Goal: Information Seeking & Learning: Find specific fact

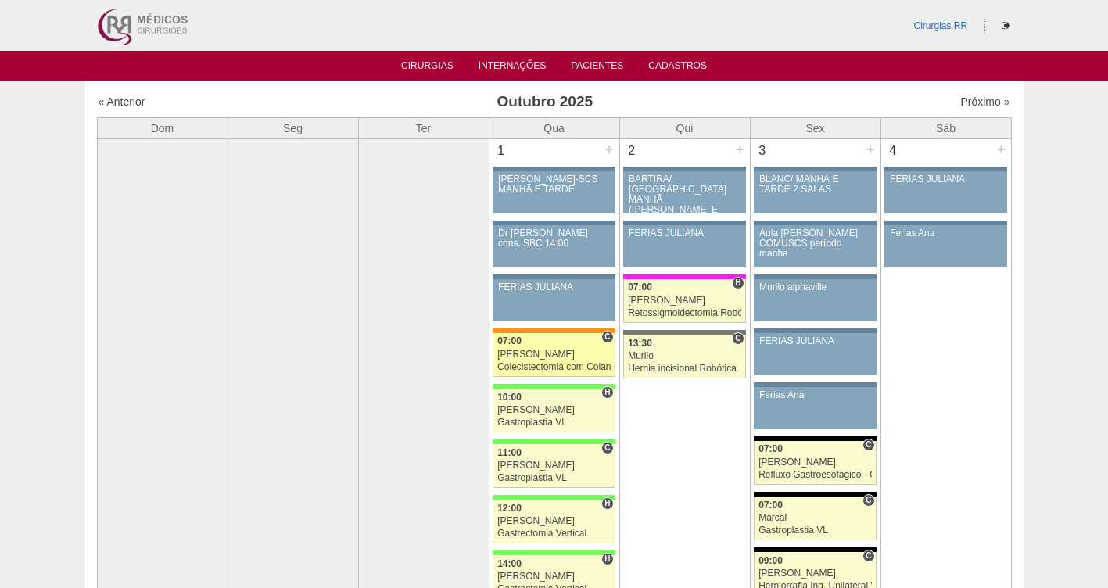
click at [527, 365] on div "Colecistectomia com Colangiografia VL" at bounding box center [553, 367] width 113 height 10
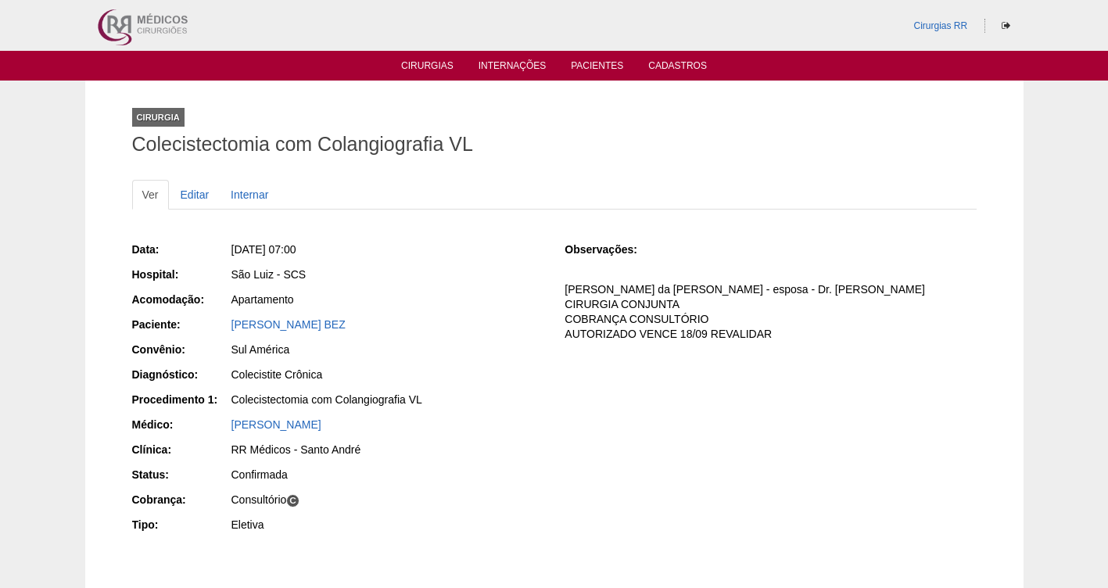
drag, startPoint x: 439, startPoint y: 322, endPoint x: 210, endPoint y: 313, distance: 229.3
click at [210, 313] on div "Data: [DATE] 07:00 Hospital: [GEOGRAPHIC_DATA] Acomodação: Apartamento Paciente…" at bounding box center [337, 389] width 411 height 306
click at [472, 319] on div "REBECCA DE MELO OLIVEIRA BEZ" at bounding box center [387, 325] width 312 height 16
drag, startPoint x: 452, startPoint y: 325, endPoint x: 225, endPoint y: 322, distance: 226.8
click at [225, 322] on div "Paciente: REBECCA DE MELO OLIVEIRA BEZ" at bounding box center [337, 327] width 411 height 20
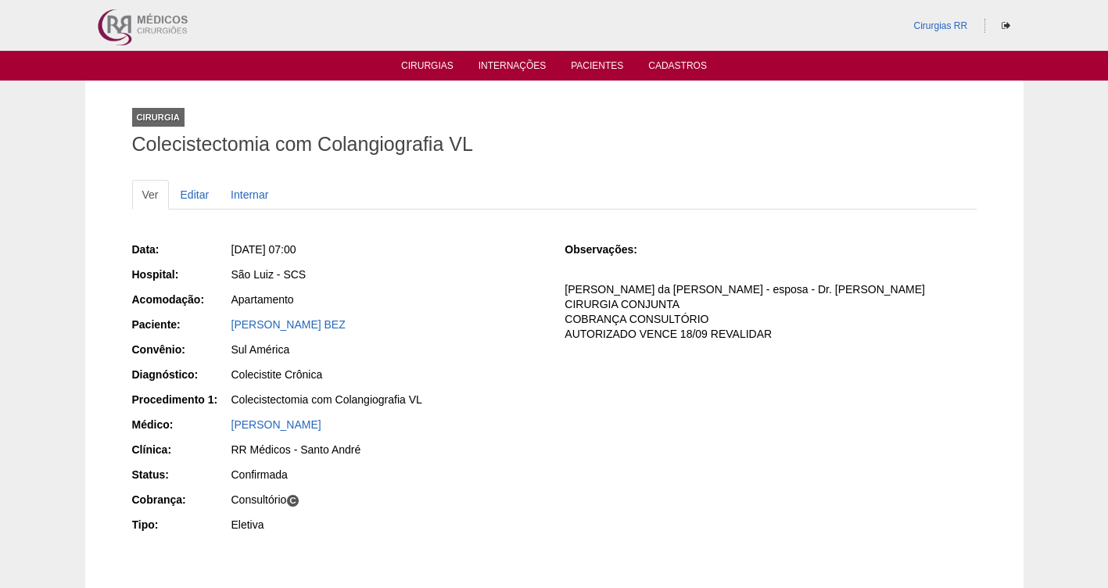
copy div "Paciente: REBECCA DE MELO OLIVEIRA BEZ"
click at [476, 353] on div "Sul América" at bounding box center [387, 350] width 312 height 16
drag, startPoint x: 474, startPoint y: 335, endPoint x: 224, endPoint y: 328, distance: 249.5
click at [224, 328] on div "Paciente: REBECCA DE MELO OLIVEIRA BEZ" at bounding box center [337, 327] width 411 height 20
copy div "Paciente: REBECCA DE MELO OLIVEIRA BEZ"
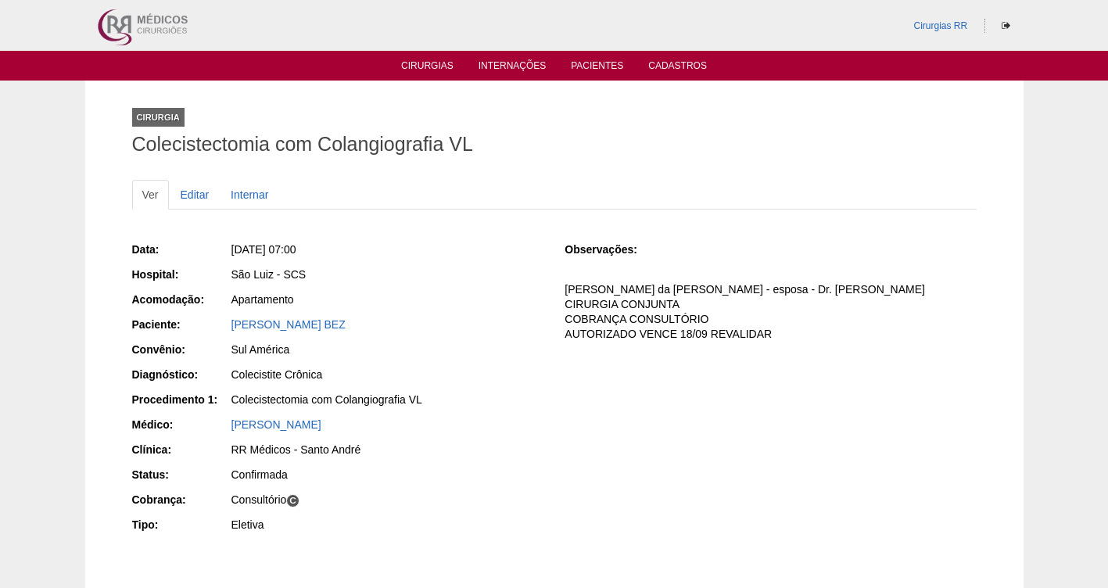
click at [503, 333] on div "Data: Qua, 01/10/2025 - 07:00 Hospital: São Luiz - SCS Acomodação: Apartamento …" at bounding box center [337, 389] width 411 height 306
drag, startPoint x: 503, startPoint y: 333, endPoint x: 464, endPoint y: 329, distance: 39.3
click at [464, 329] on div "REBECCA DE MELO OLIVEIRA BEZ" at bounding box center [387, 325] width 312 height 16
drag, startPoint x: 223, startPoint y: 328, endPoint x: 441, endPoint y: 322, distance: 218.2
click at [441, 322] on div "Paciente: REBECCA DE MELO OLIVEIRA BEZ" at bounding box center [337, 327] width 411 height 20
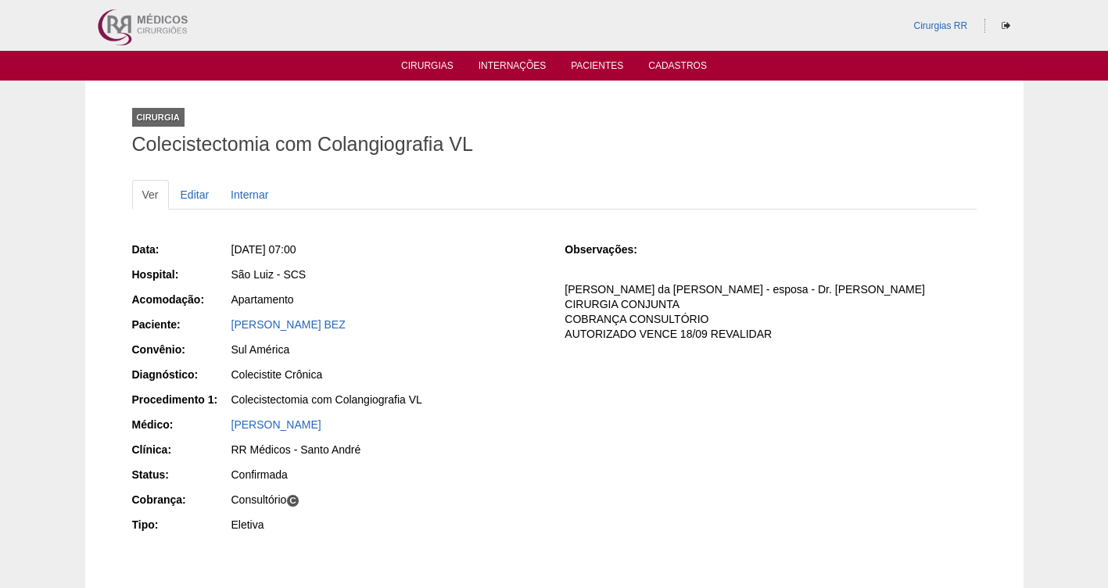
copy div "Paciente: REBECCA DE MELO OLIVEIRA BEZ"
click at [413, 63] on link "Cirurgias" at bounding box center [427, 66] width 52 height 13
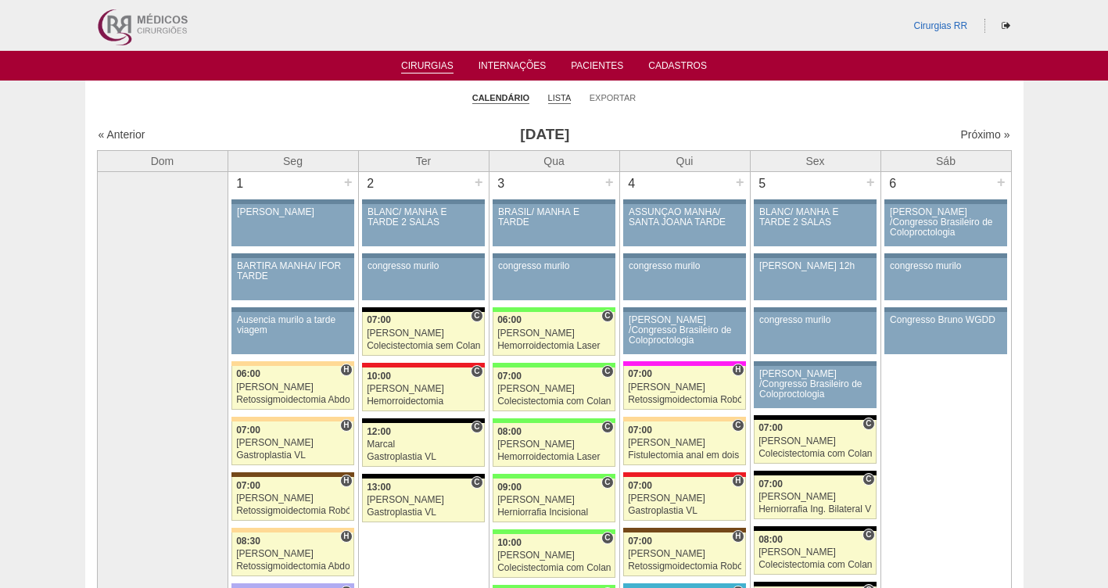
click at [560, 102] on link "Lista" at bounding box center [559, 98] width 23 height 12
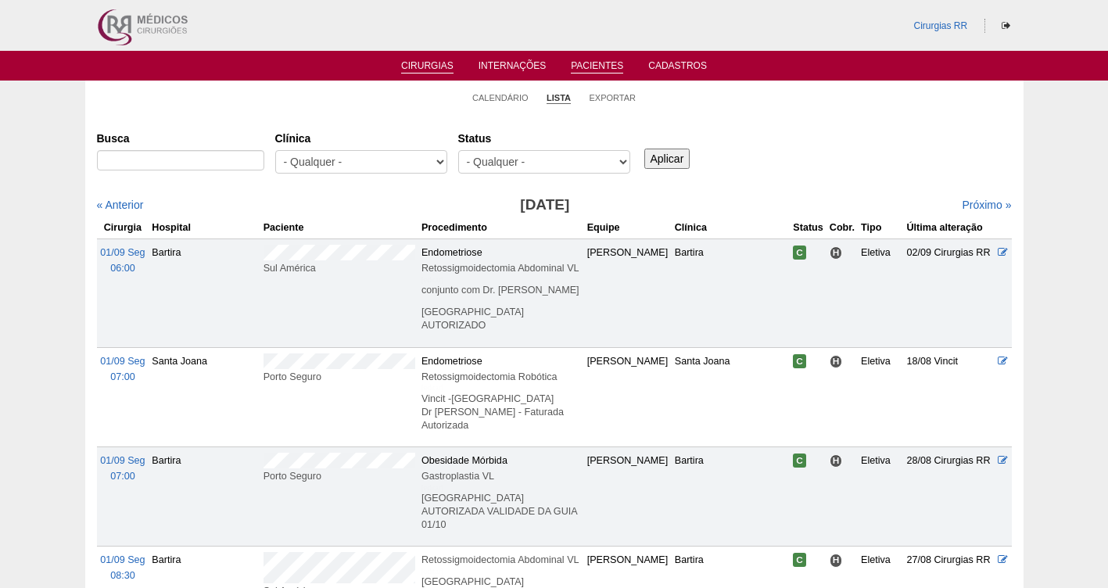
click at [601, 70] on link "Pacientes" at bounding box center [597, 66] width 52 height 13
click at [596, 63] on link "Pacientes" at bounding box center [597, 66] width 52 height 13
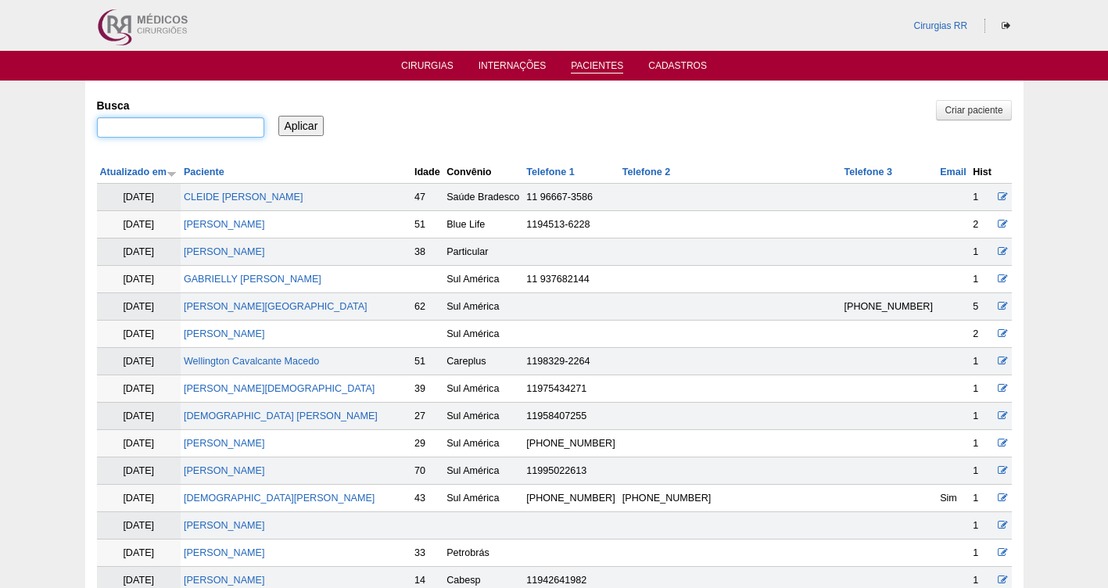
click at [151, 129] on input "Busca" at bounding box center [180, 127] width 167 height 20
paste input "[PERSON_NAME]"
type input "[PERSON_NAME] APARECIDO DOS [PERSON_NAME]"
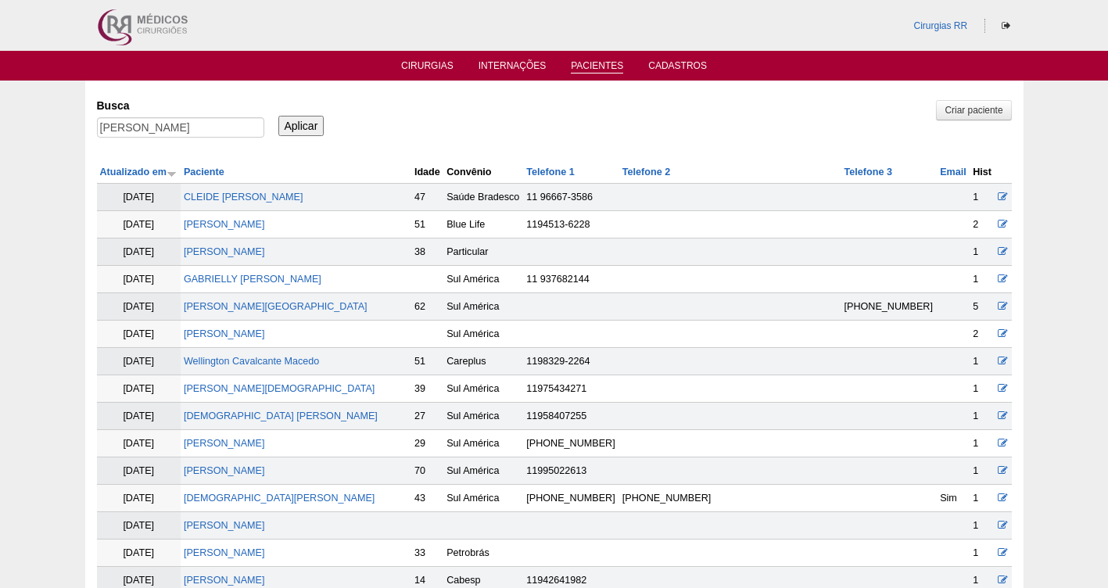
click at [303, 120] on input "Aplicar" at bounding box center [301, 126] width 46 height 20
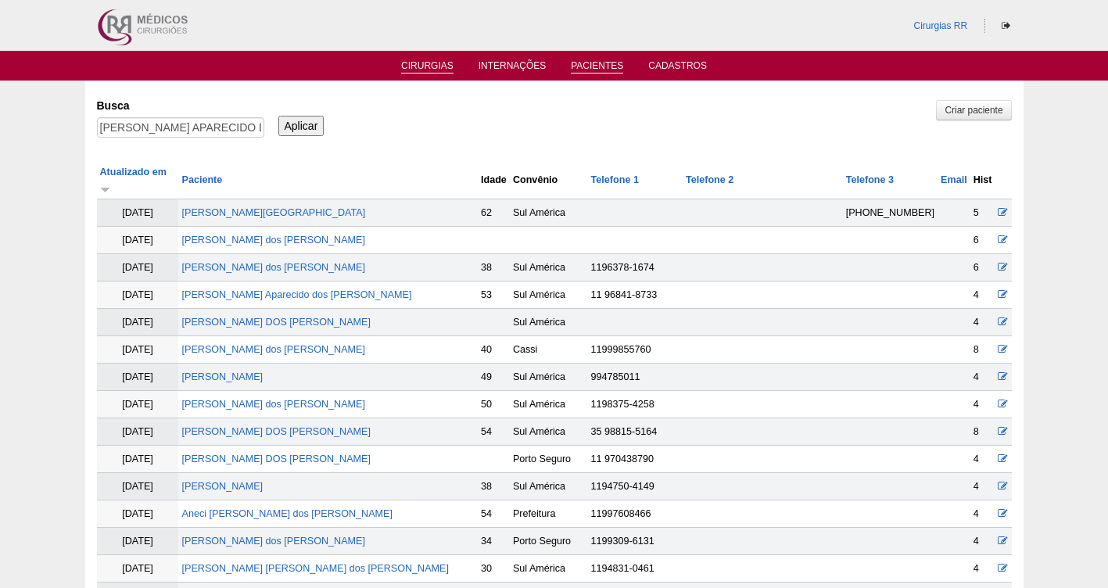
click at [419, 59] on li "Cirurgias" at bounding box center [427, 65] width 74 height 13
click at [417, 66] on link "Cirurgias" at bounding box center [427, 66] width 52 height 13
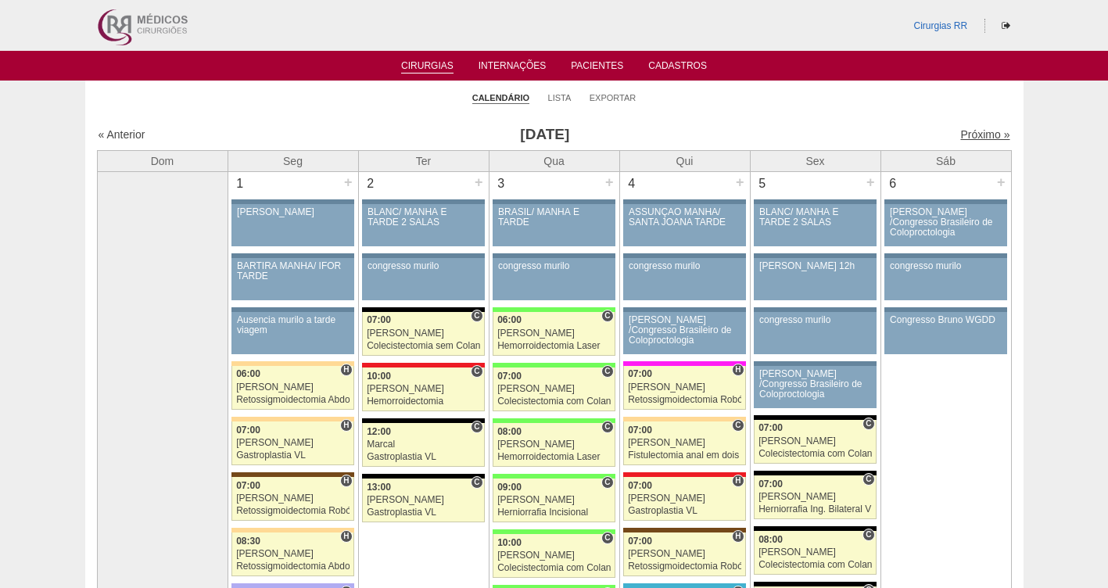
click at [970, 135] on link "Próximo »" at bounding box center [984, 134] width 49 height 13
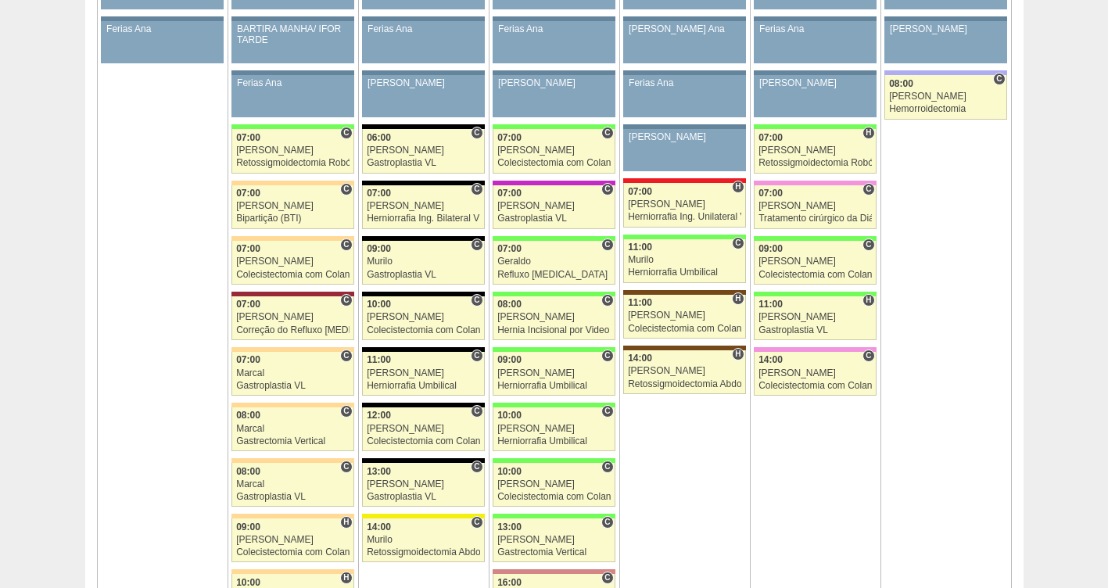
scroll to position [849, 0]
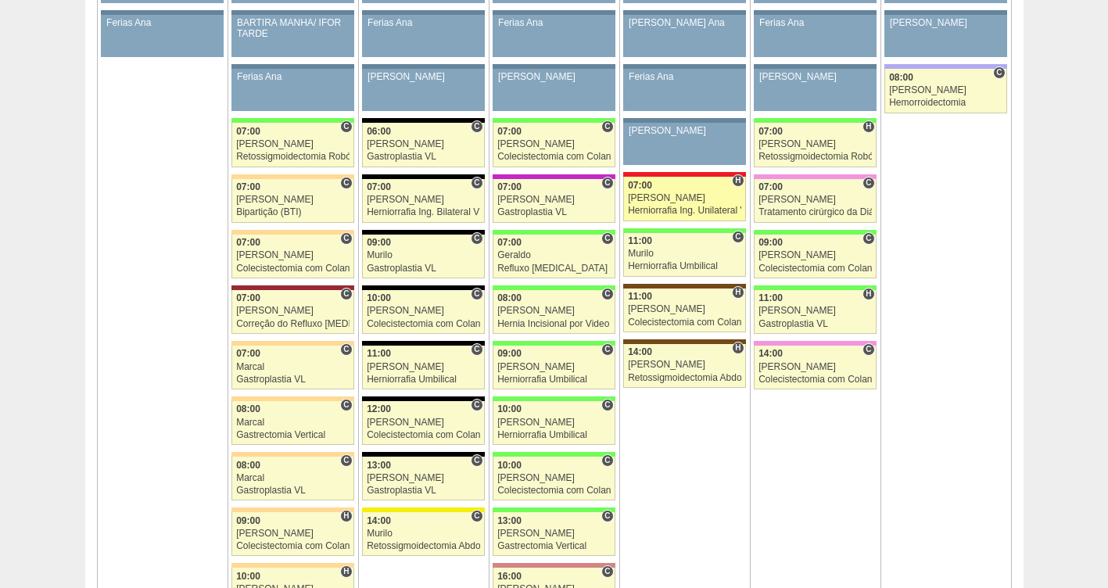
click at [697, 192] on link "88764 Ricardo Fernandes H 07:00 Ricardo Fernandes Herniorrafia Ing. Unilateral …" at bounding box center [684, 199] width 122 height 44
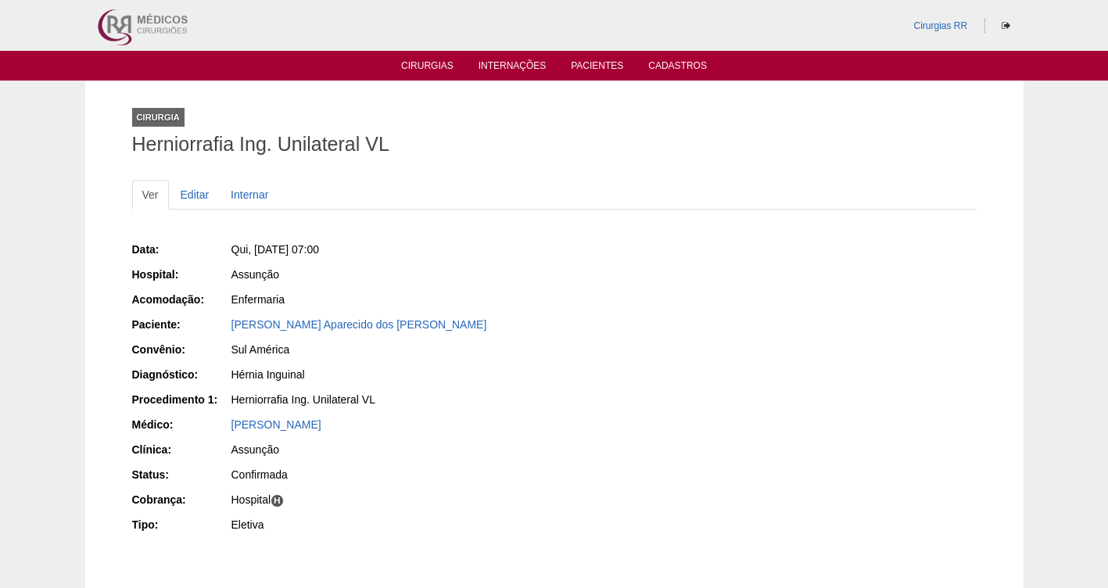
drag, startPoint x: 400, startPoint y: 251, endPoint x: 253, endPoint y: 253, distance: 147.0
click at [253, 253] on div "Qui, [DATE] 07:00" at bounding box center [387, 250] width 312 height 16
copy span "[DATE] 07:00"
